Goal: Task Accomplishment & Management: Use online tool/utility

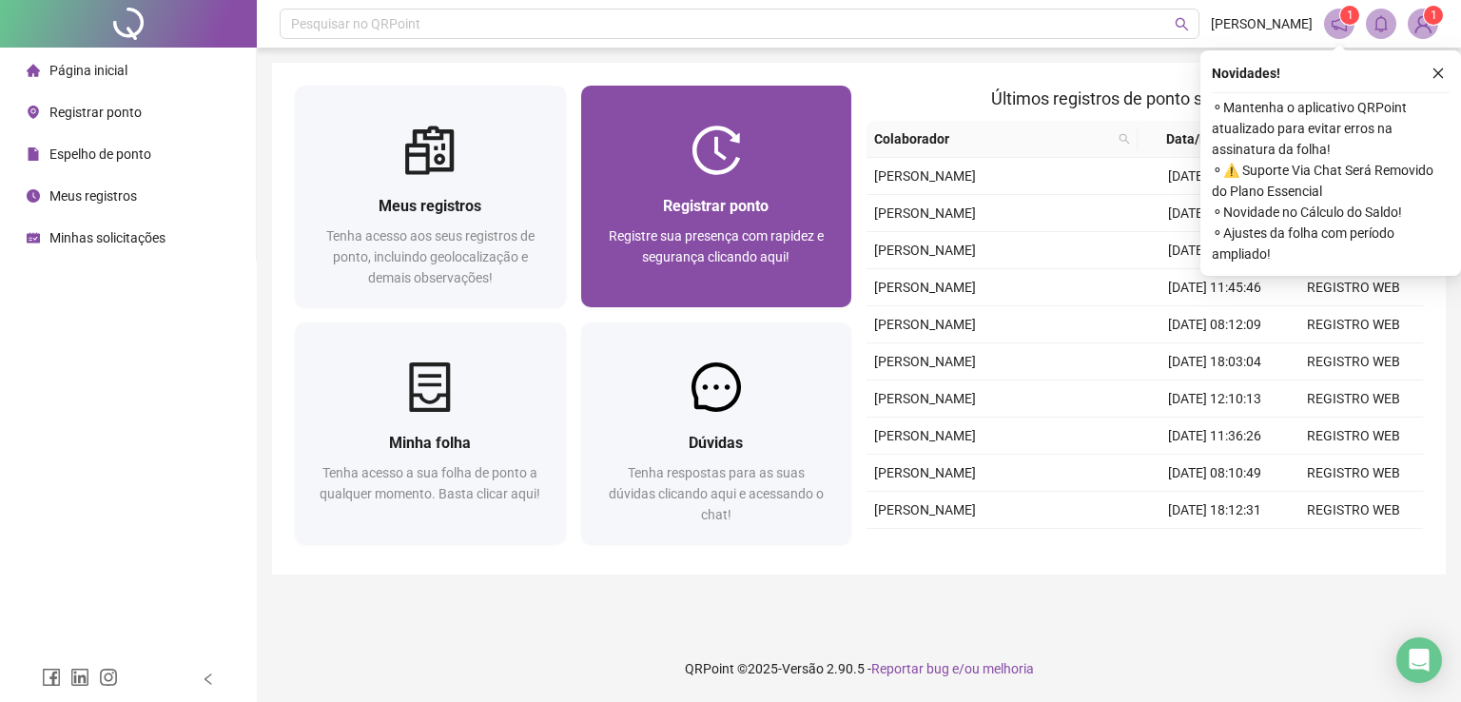
click at [713, 243] on span "Registre sua presença com rapidez e segurança clicando aqui!" at bounding box center [716, 246] width 215 height 36
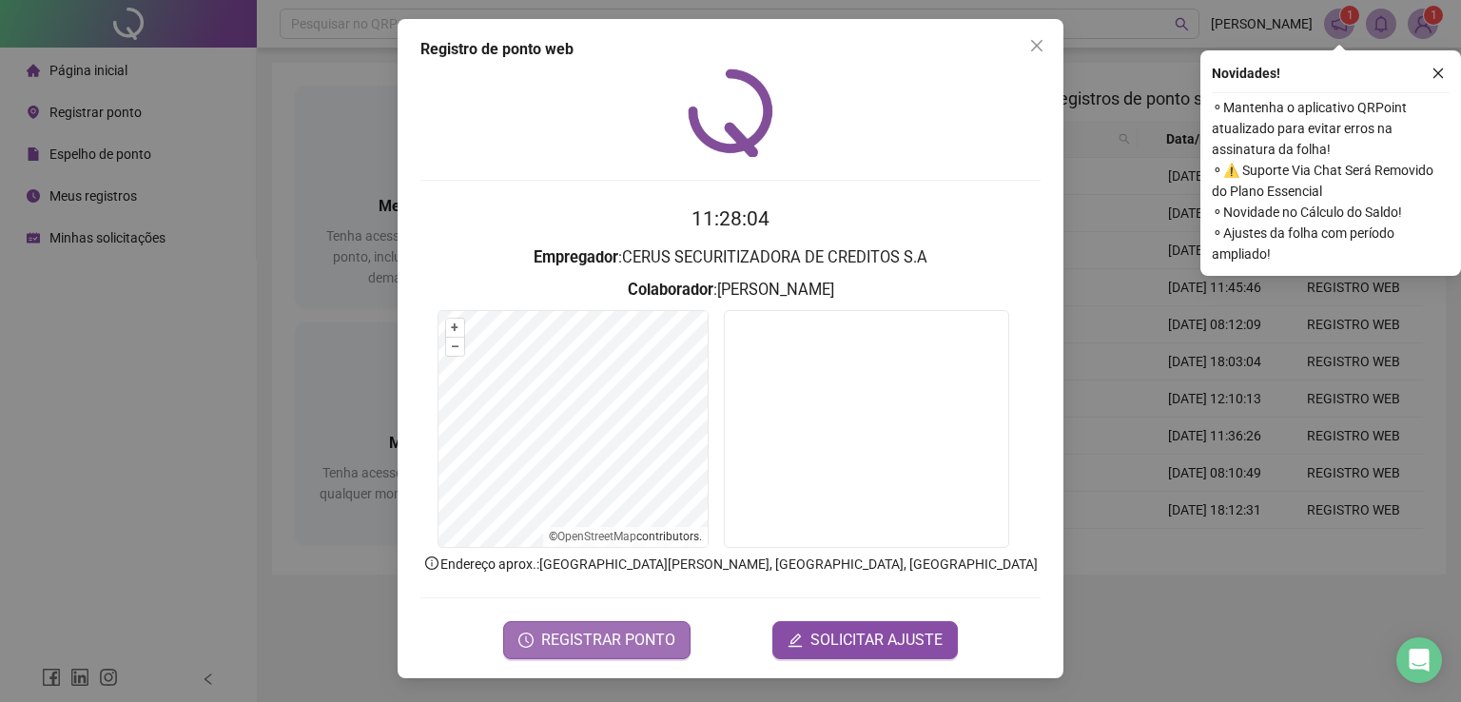
click at [634, 641] on span "REGISTRAR PONTO" at bounding box center [608, 640] width 134 height 23
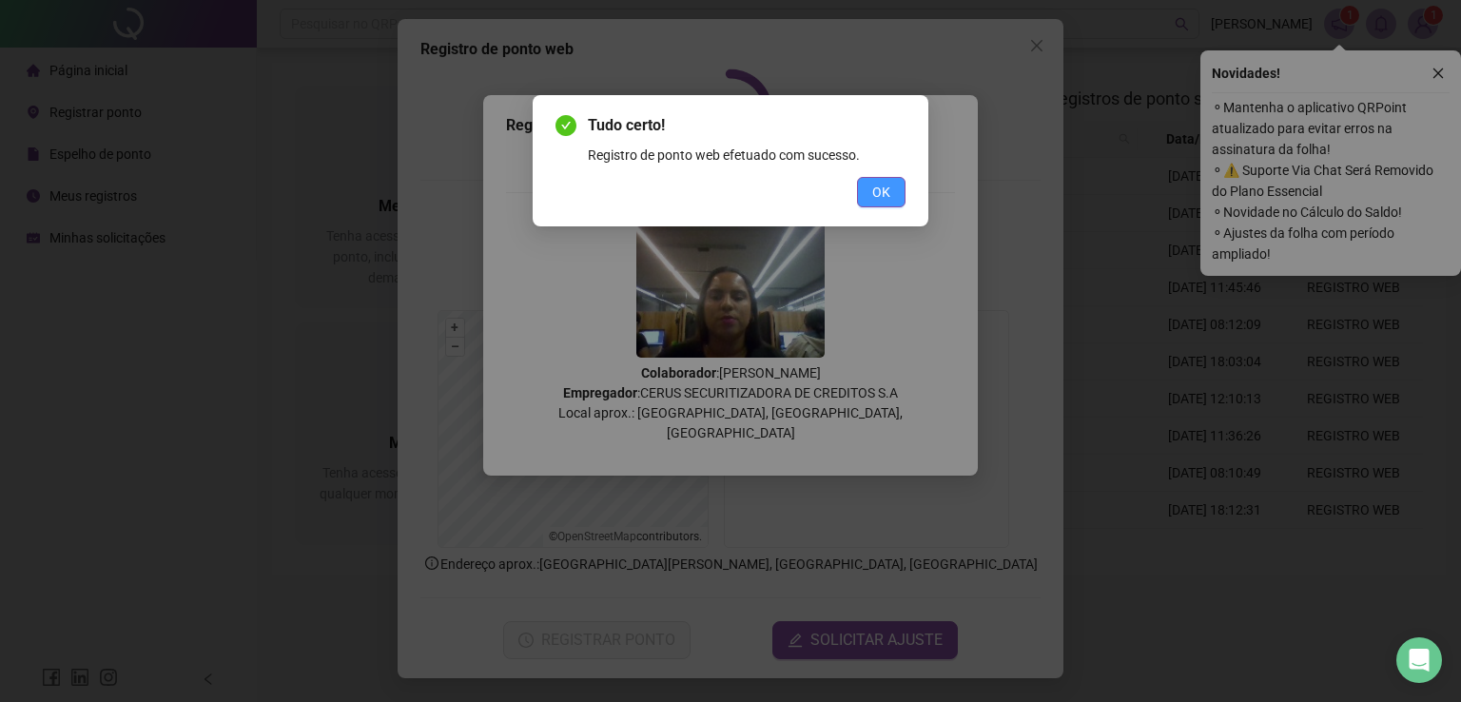
click at [883, 204] on button "OK" at bounding box center [881, 192] width 49 height 30
